Goal: Information Seeking & Learning: Find specific page/section

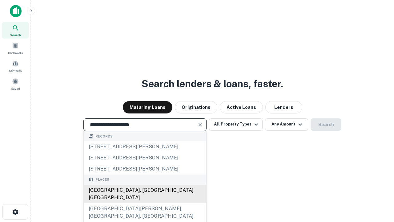
click at [145, 203] on div "Santa Monica, CA, USA" at bounding box center [145, 194] width 123 height 18
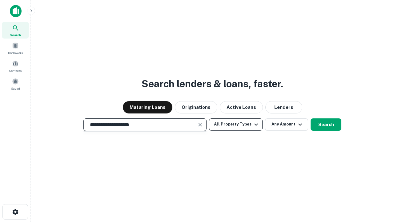
type input "**********"
click at [236, 124] on button "All Property Types" at bounding box center [236, 124] width 54 height 12
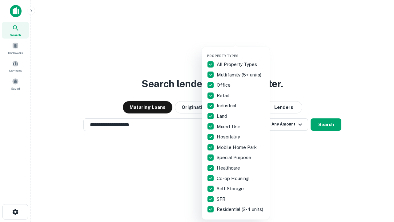
click at [241, 52] on button "button" at bounding box center [241, 52] width 68 height 0
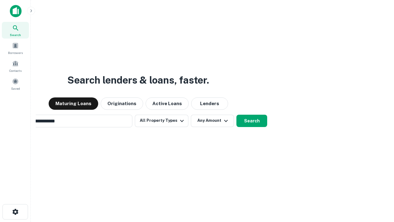
scroll to position [10, 0]
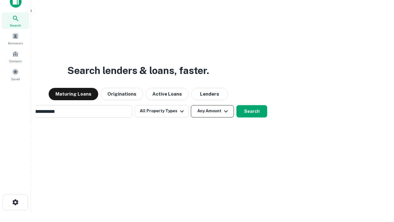
click at [191, 105] on button "Any Amount" at bounding box center [212, 111] width 43 height 12
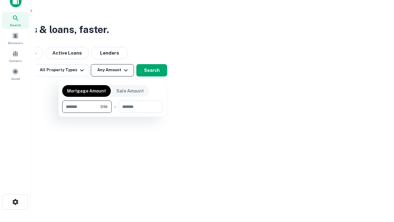
type input "*******"
click at [112, 113] on button "button" at bounding box center [112, 113] width 100 height 0
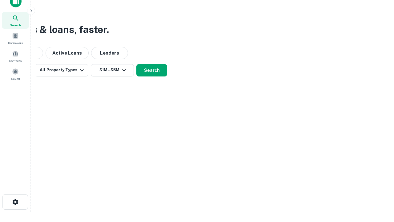
scroll to position [4, 114]
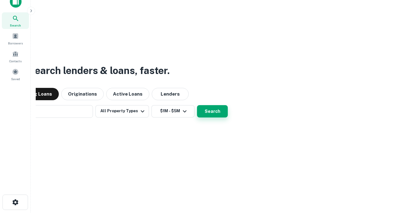
click at [197, 105] on button "Search" at bounding box center [212, 111] width 31 height 12
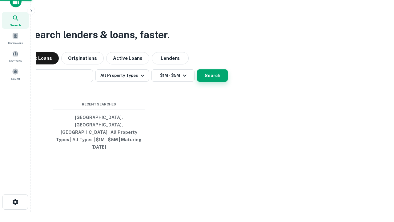
scroll to position [16, 174]
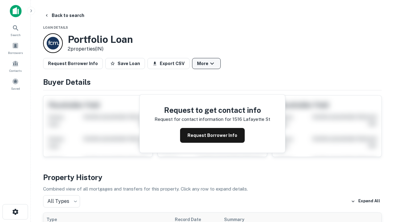
click at [206, 63] on button "More" at bounding box center [206, 63] width 29 height 11
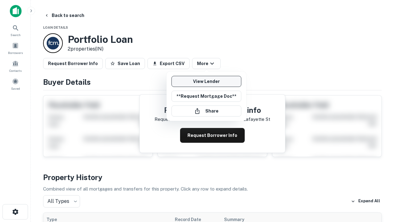
click at [206, 81] on link "View Lender" at bounding box center [207, 81] width 70 height 11
